Goal: Task Accomplishment & Management: Complete application form

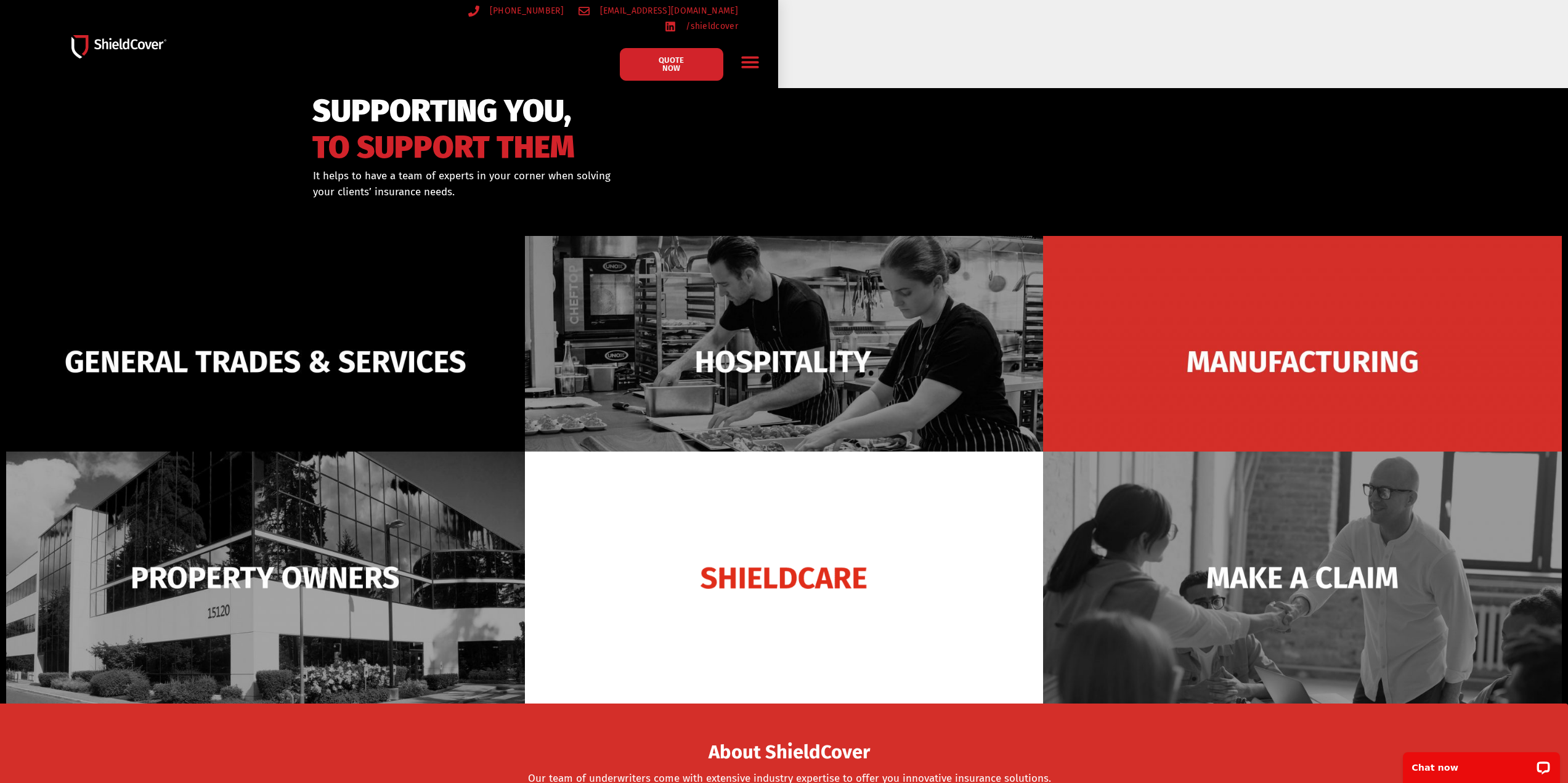
click at [753, 56] on icon "Menu Toggle" at bounding box center [750, 62] width 17 height 12
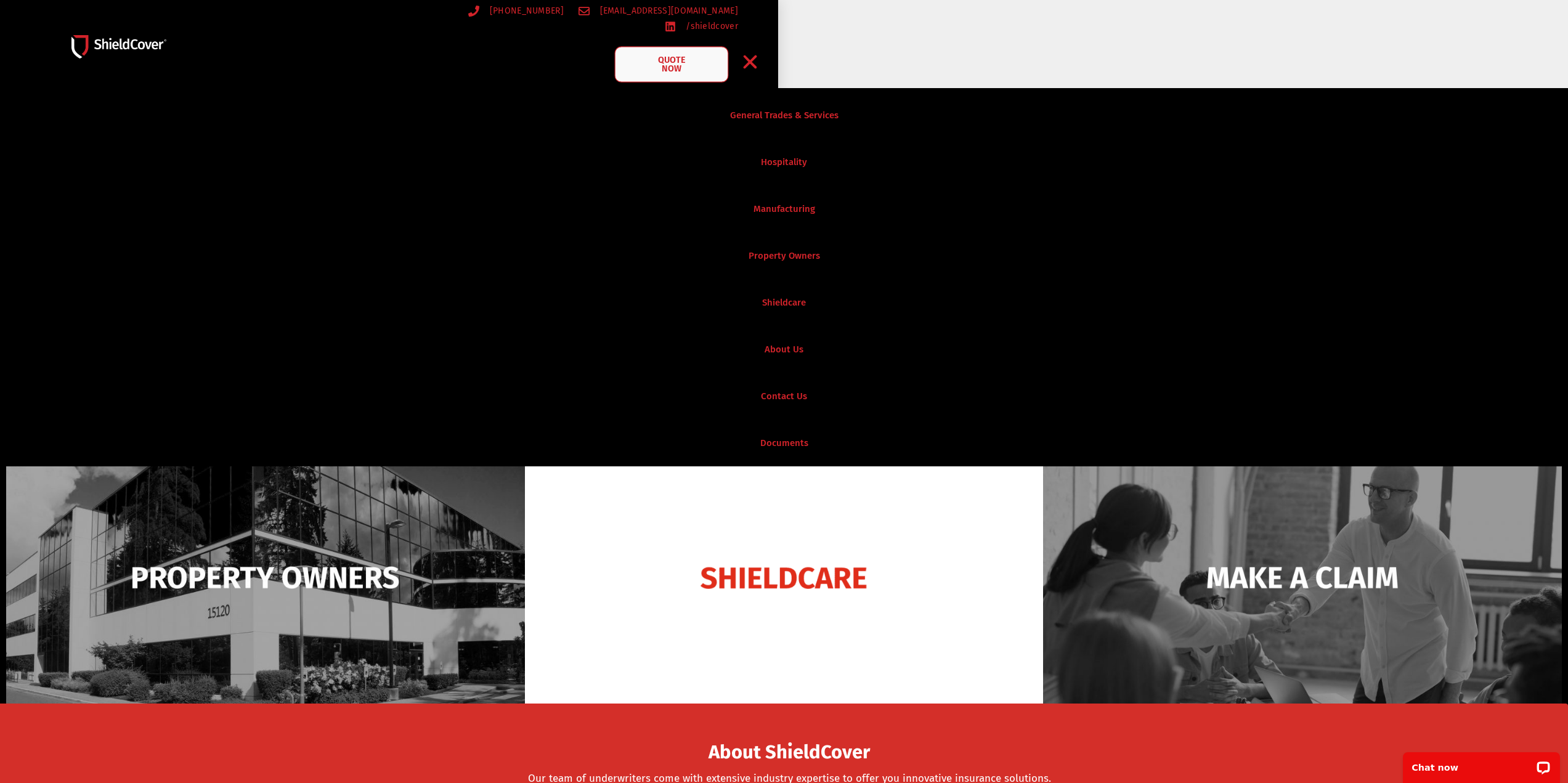
click at [688, 56] on span "QUOTE NOW" at bounding box center [671, 64] width 49 height 18
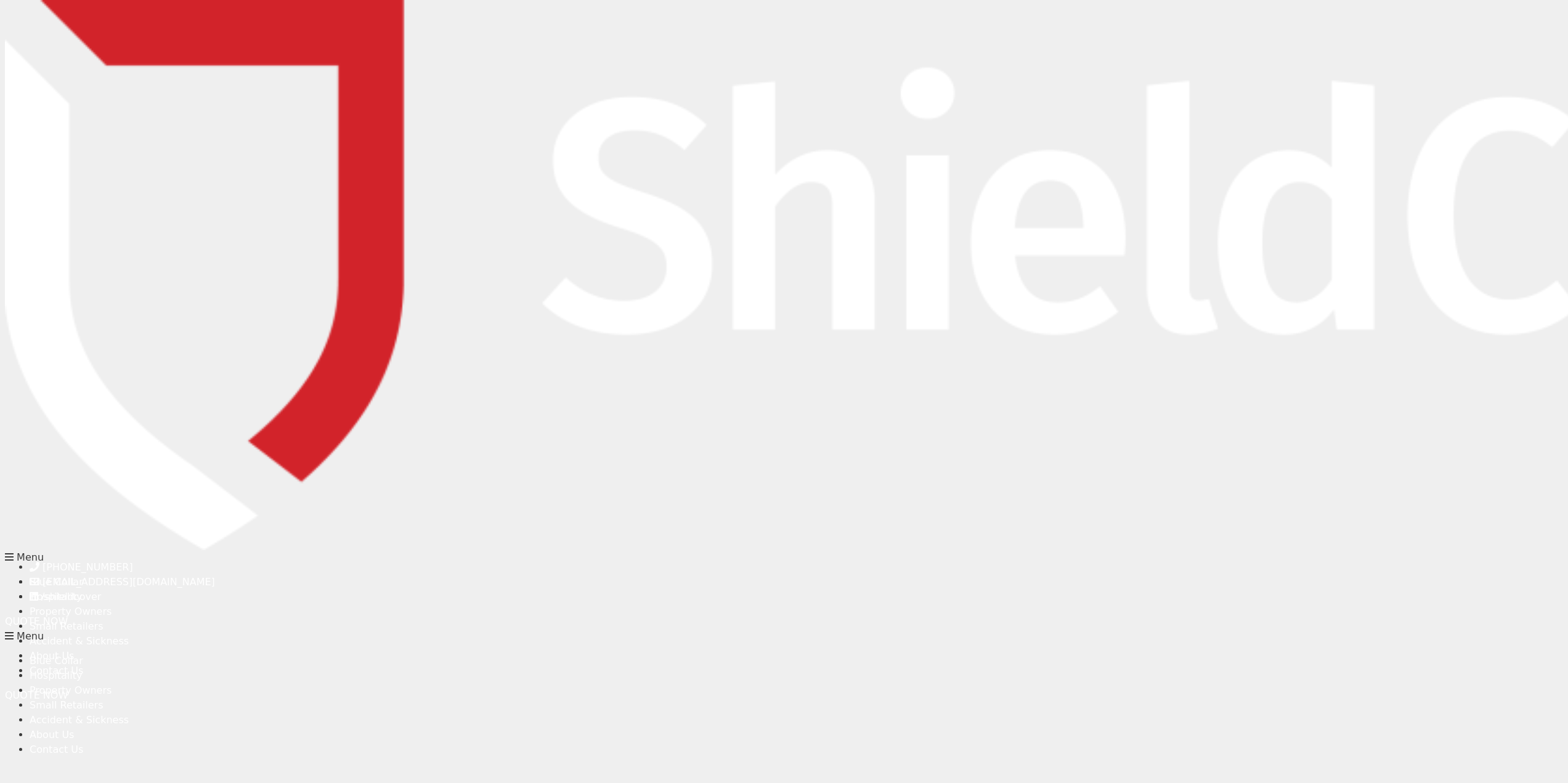
type input "[PERSON_NAME]"
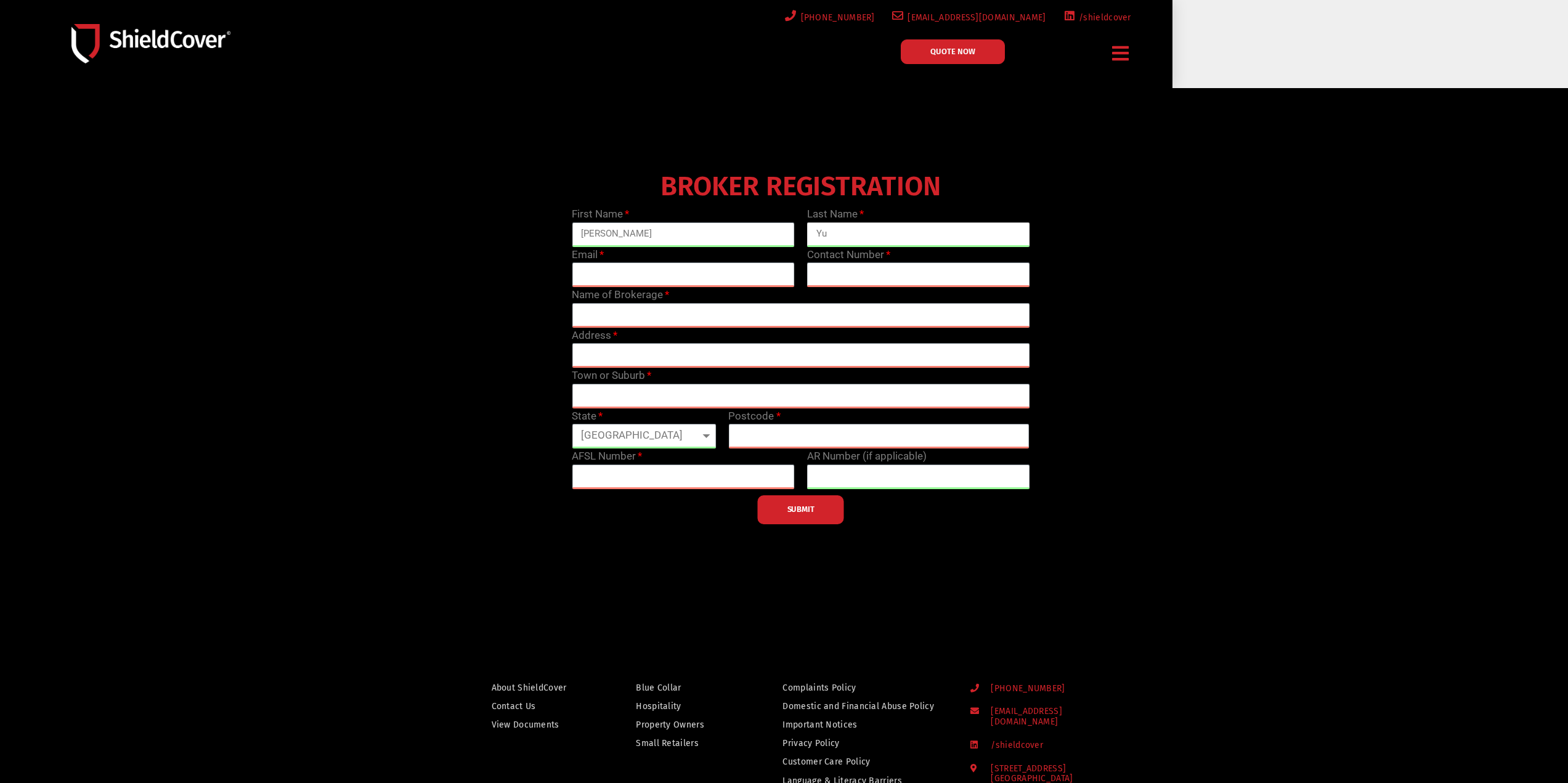
type input "Yu"
type input "[PERSON_NAME][EMAIL_ADDRESS][PERSON_NAME][DOMAIN_NAME]"
type input "0497 896 741"
type input "[PERSON_NAME] & Associates"
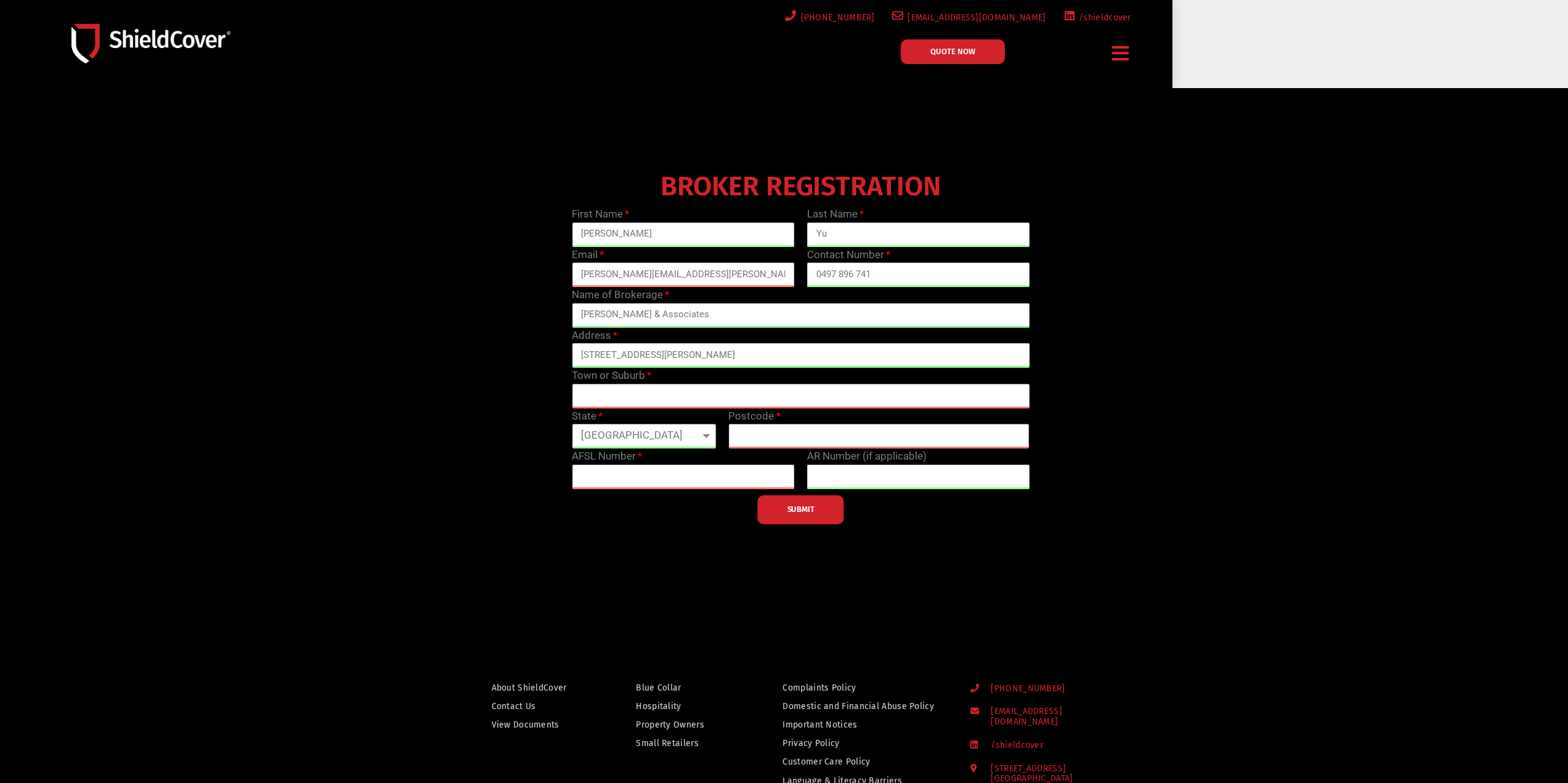
type input "[STREET_ADDRESS][PERSON_NAME]"
type input "Collingwood"
click at [606, 430] on select "[GEOGRAPHIC_DATA] [GEOGRAPHIC_DATA] [GEOGRAPHIC_DATA] [GEOGRAPHIC_DATA] [GEOGRA…" at bounding box center [644, 436] width 144 height 25
select select "VIC"
click at [572, 424] on select "[GEOGRAPHIC_DATA] [GEOGRAPHIC_DATA] [GEOGRAPHIC_DATA] [GEOGRAPHIC_DATA] [GEOGRA…" at bounding box center [644, 436] width 144 height 25
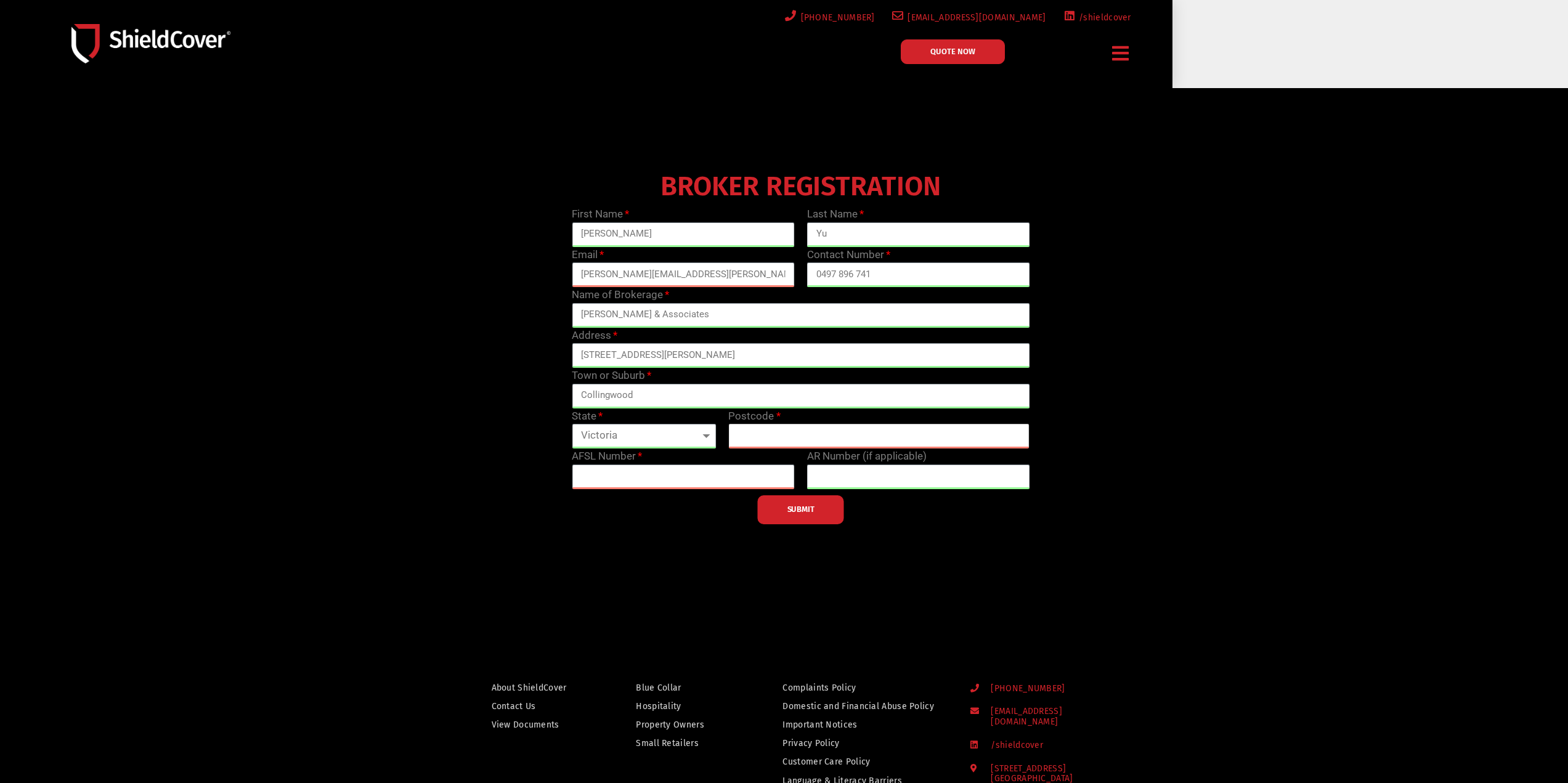
click at [772, 441] on input "text" at bounding box center [879, 436] width 301 height 25
type input "3066"
click at [595, 479] on input "text" at bounding box center [683, 477] width 223 height 25
click at [665, 475] on input "text" at bounding box center [683, 477] width 223 height 25
type input "235409"
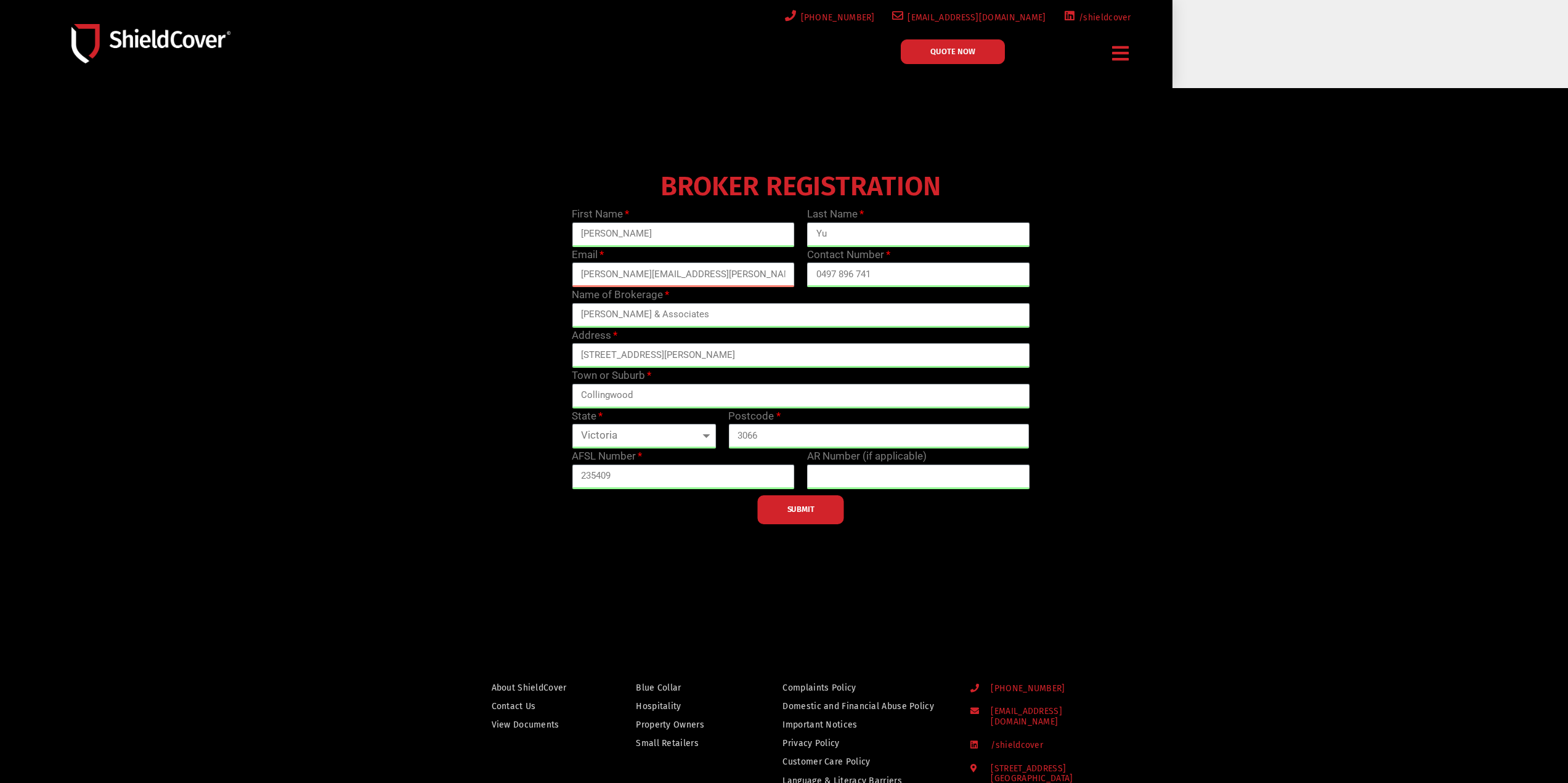
click at [794, 503] on button "SUBMIT" at bounding box center [801, 509] width 86 height 29
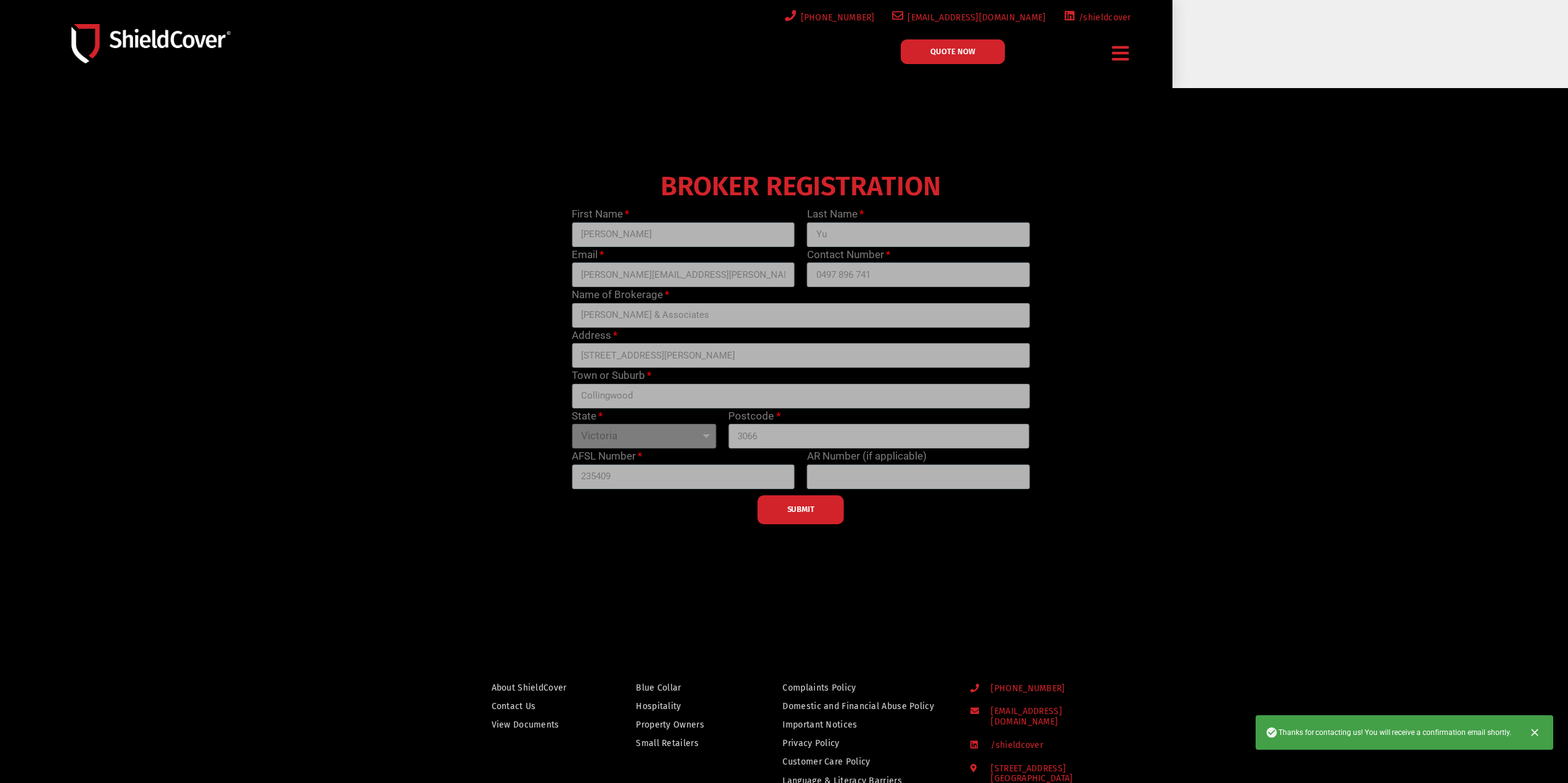
click at [1395, 392] on div at bounding box center [784, 353] width 1568 height 530
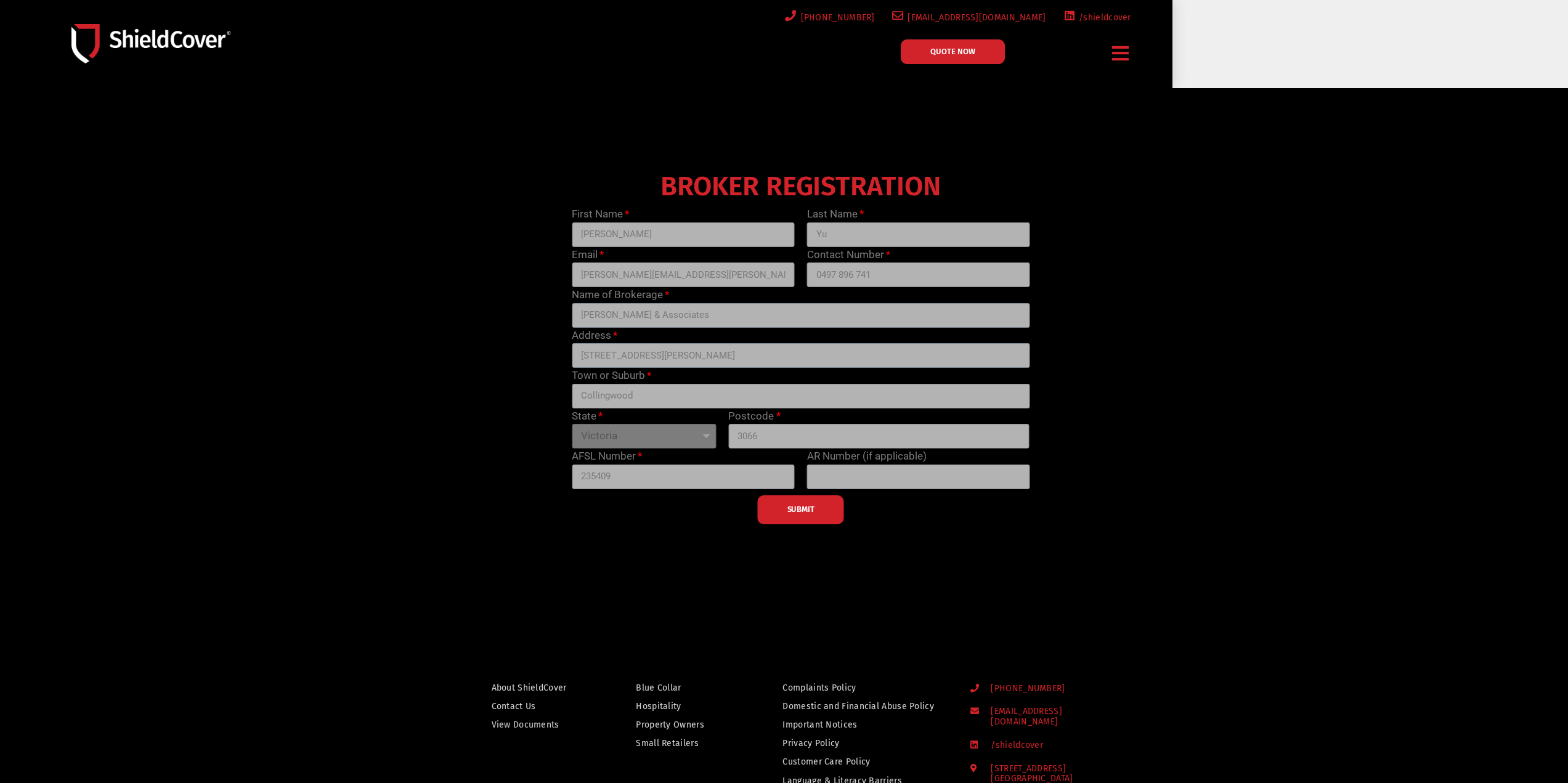
drag, startPoint x: 1253, startPoint y: 384, endPoint x: 925, endPoint y: 482, distance: 342.3
click at [1251, 384] on div "BROKER REGISTRATION First Name [PERSON_NAME] Last Name Yu Email [PERSON_NAME][E…" at bounding box center [801, 346] width 940 height 358
click at [1323, 471] on div at bounding box center [784, 353] width 1568 height 530
drag, startPoint x: 1131, startPoint y: 102, endPoint x: 1118, endPoint y: 61, distance: 43.0
click at [1126, 95] on div at bounding box center [784, 353] width 1568 height 530
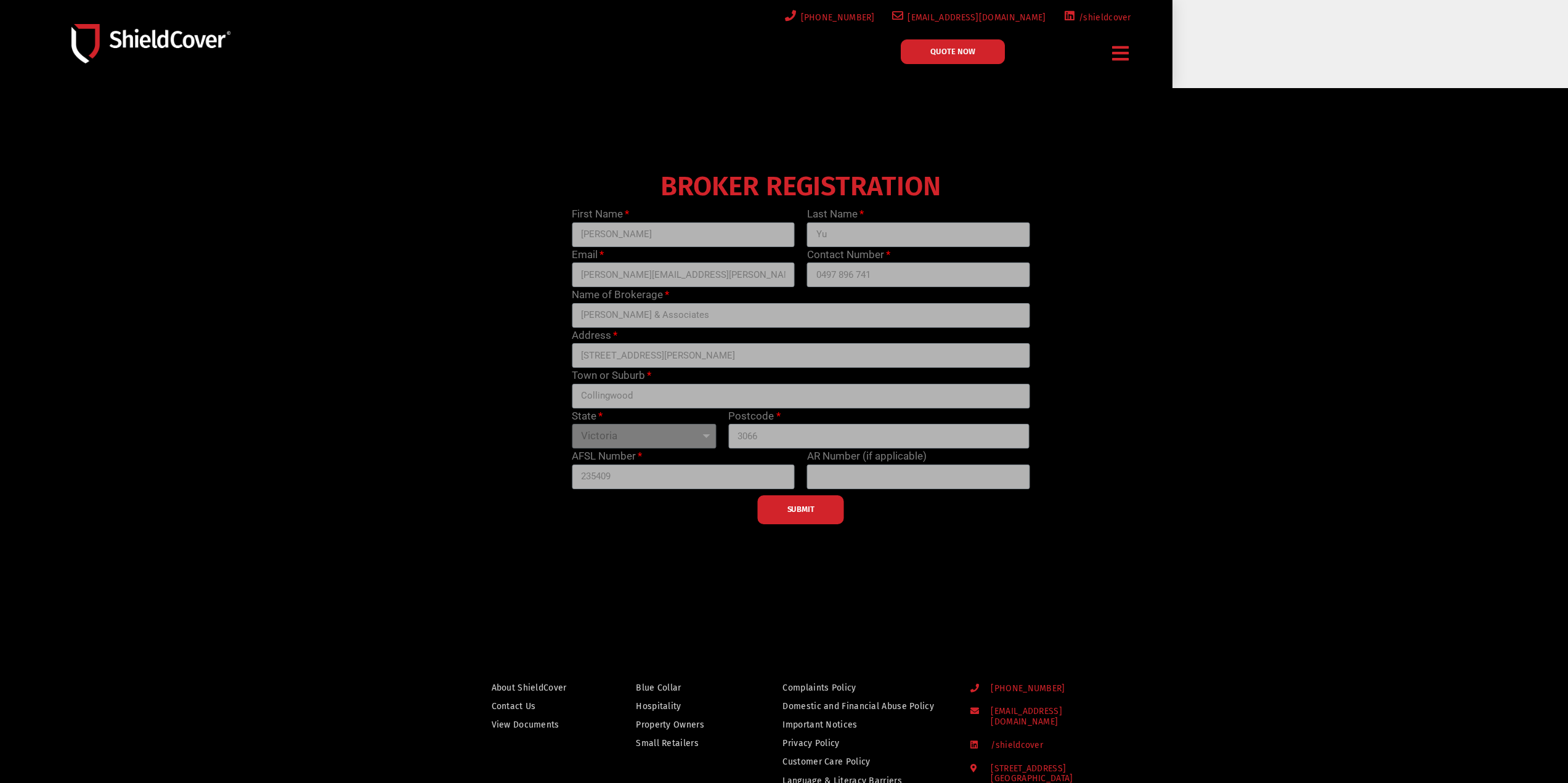
click at [1118, 59] on icon "Menu Toggle" at bounding box center [1121, 53] width 17 height 19
click at [1117, 54] on icon "Menu Toggle" at bounding box center [1121, 53] width 17 height 19
click at [1117, 49] on icon "Menu Toggle" at bounding box center [1121, 53] width 17 height 19
click at [1170, 478] on div "BROKER REGISTRATION First Name [PERSON_NAME] Last Name Yu Email [PERSON_NAME][E…" at bounding box center [801, 346] width 940 height 358
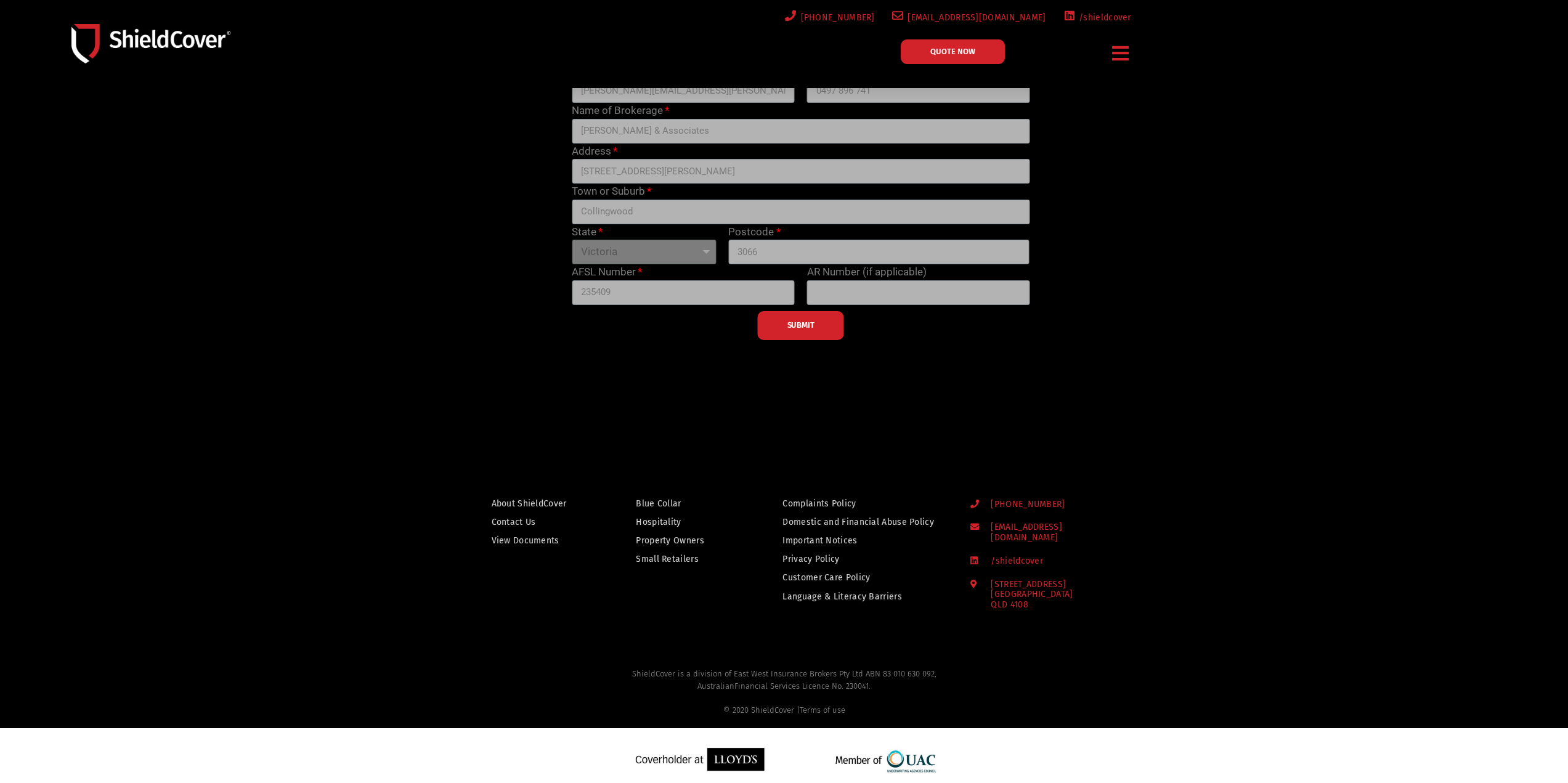
scroll to position [185, 0]
